Goal: Task Accomplishment & Management: Use online tool/utility

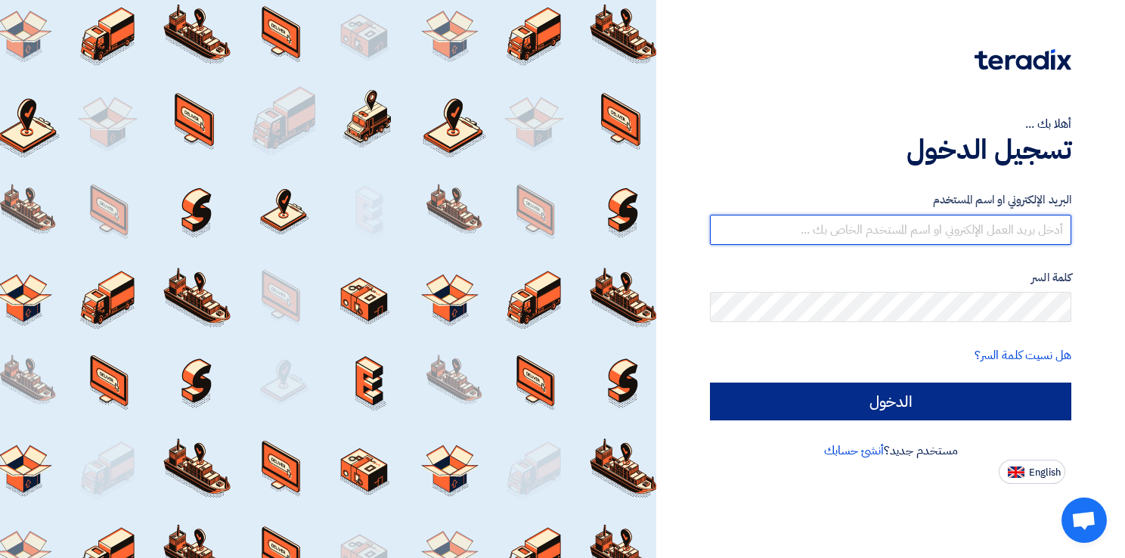
type input "[EMAIL_ADDRESS][DOMAIN_NAME]"
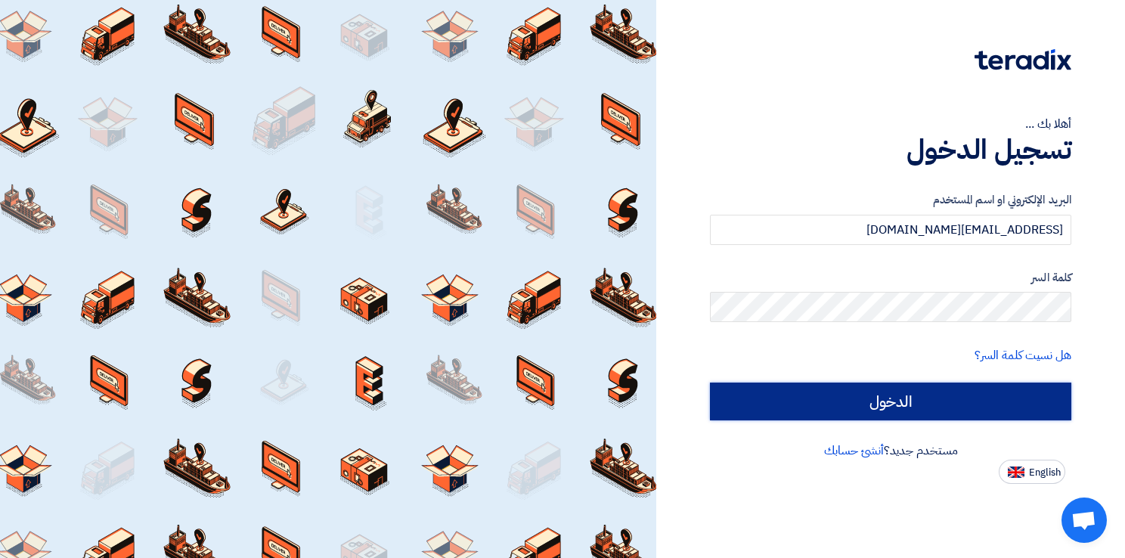
click at [897, 409] on input "الدخول" at bounding box center [890, 401] width 361 height 38
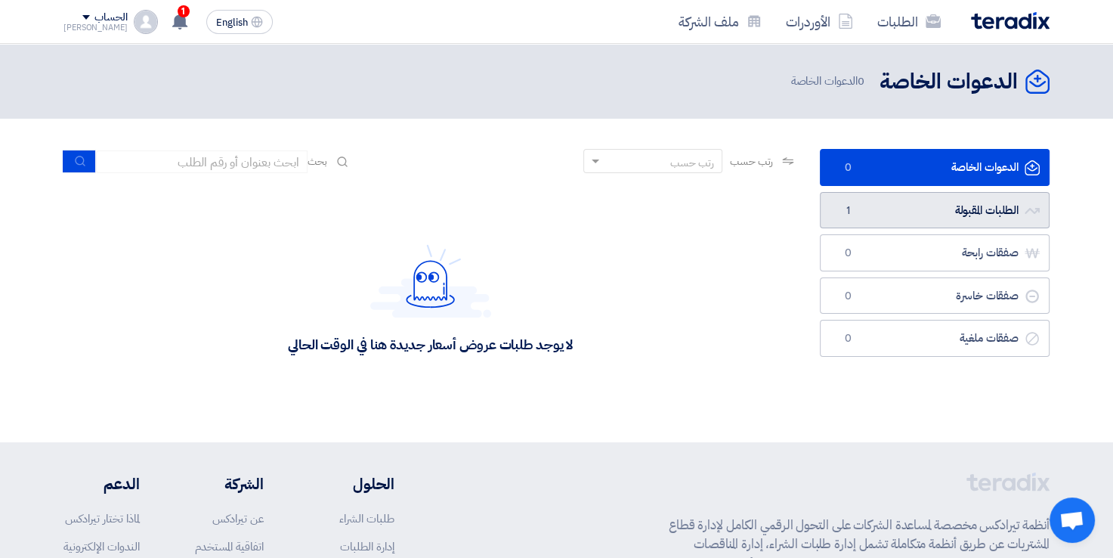
click at [960, 197] on link "الطلبات المقبولة الطلبات المقبولة 1" at bounding box center [935, 210] width 230 height 37
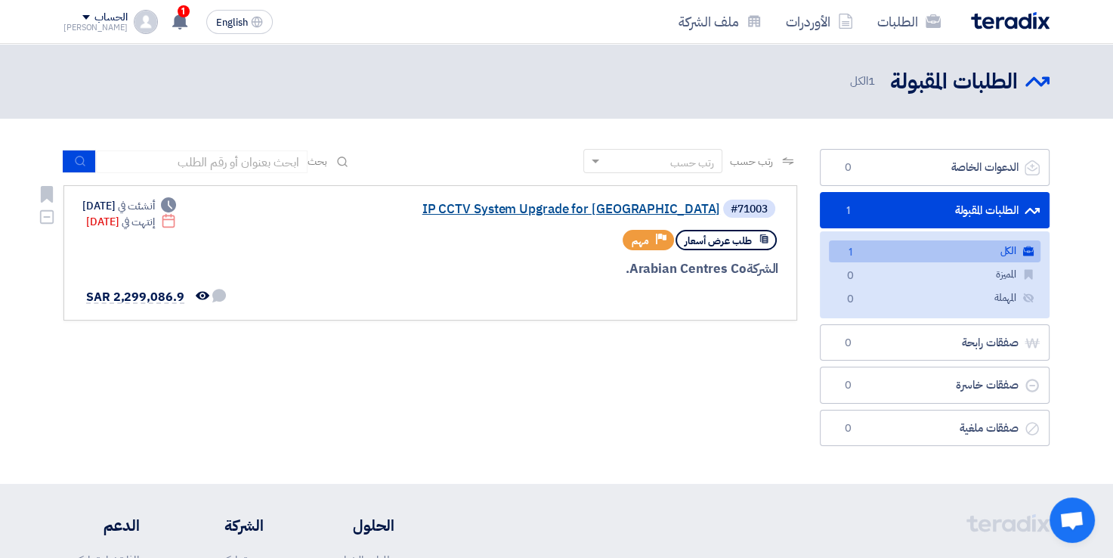
click at [571, 212] on link "IP CCTV System Upgrade for [GEOGRAPHIC_DATA]" at bounding box center [569, 210] width 302 height 14
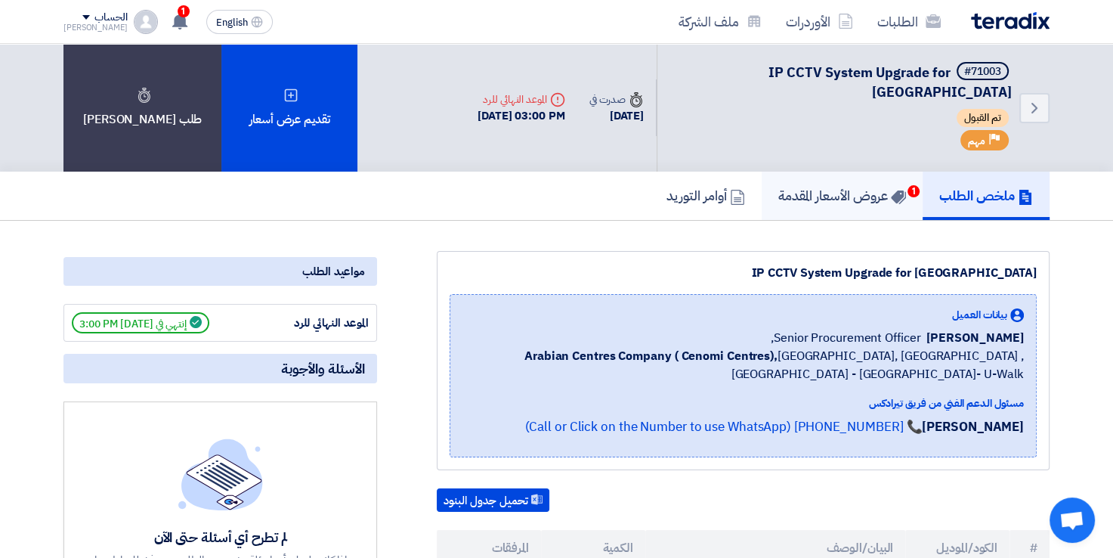
click at [798, 190] on link "عروض الأسعار المقدمة 1" at bounding box center [842, 196] width 161 height 48
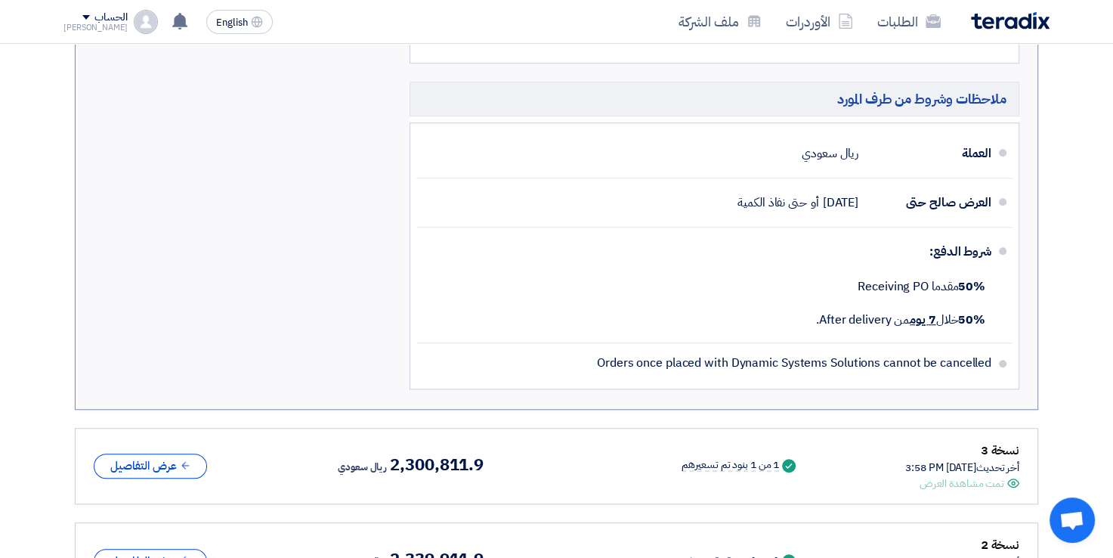
scroll to position [967, 0]
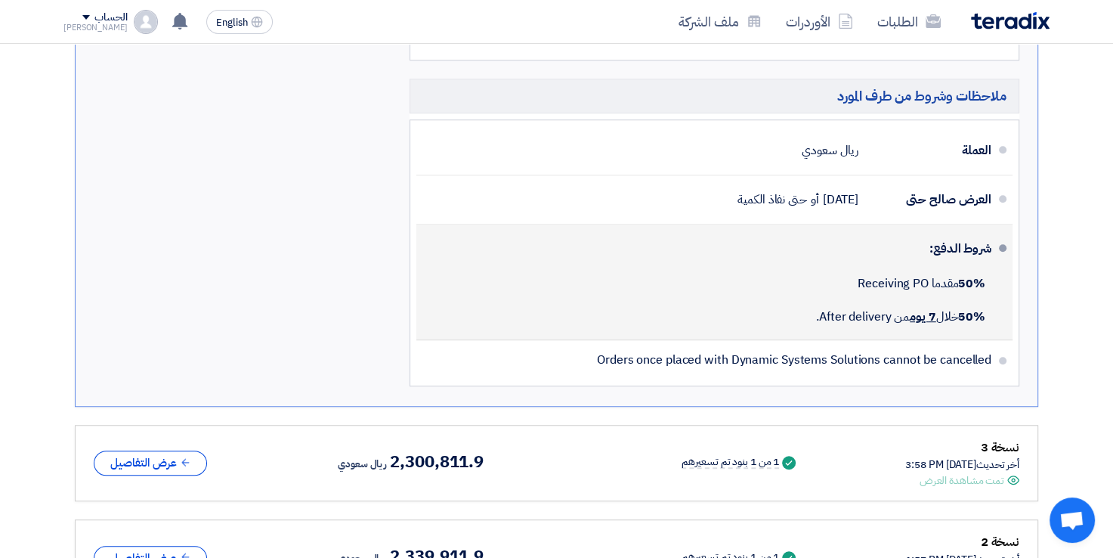
click at [833, 267] on div "50% مقدما Receiving PO" at bounding box center [710, 283] width 563 height 33
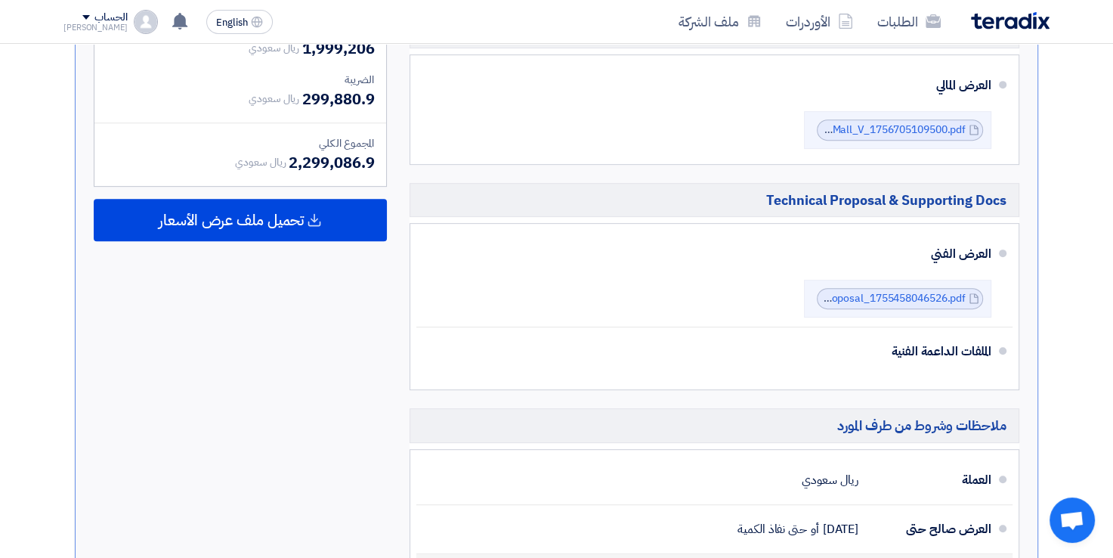
scroll to position [632, 0]
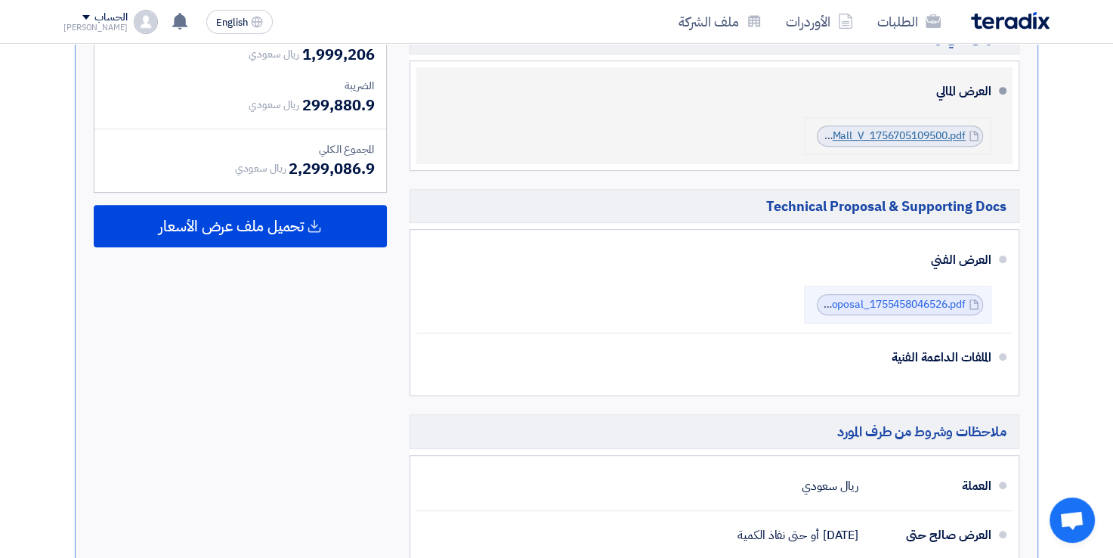
click at [911, 128] on link "accessed_IP_CCTV_System_UpgradeMakkah_Mall_V_1756705109500.pdf" at bounding box center [788, 136] width 354 height 16
